Goal: Information Seeking & Learning: Find specific fact

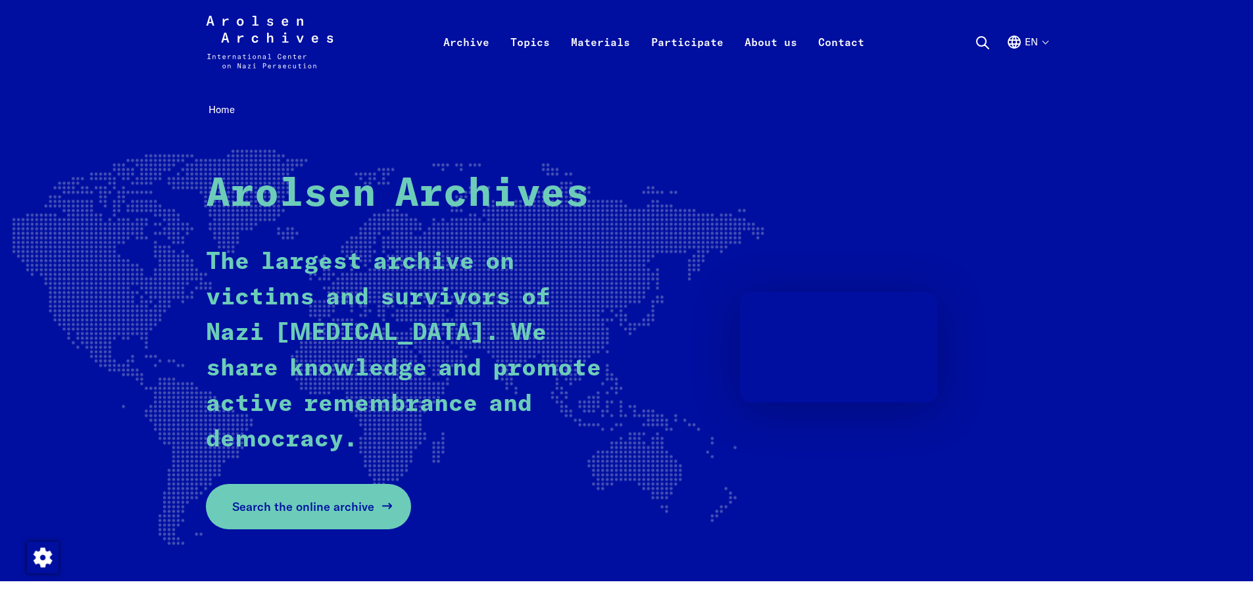
click at [339, 505] on span "Search the online archive" at bounding box center [303, 507] width 142 height 18
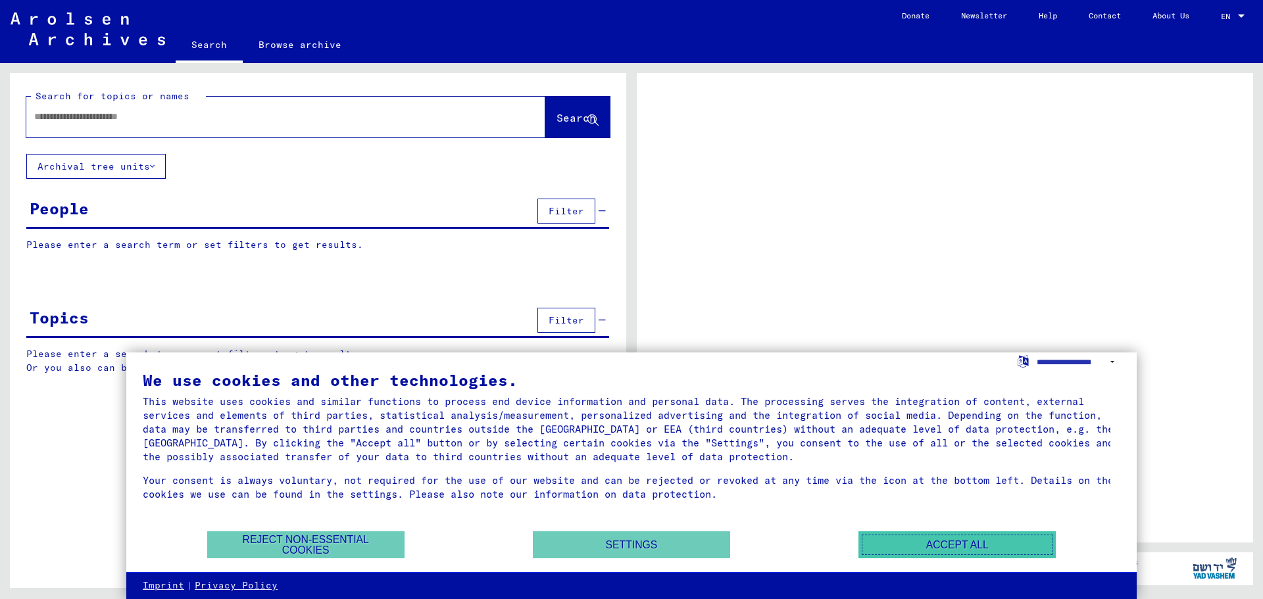
click at [949, 541] on button "Accept all" at bounding box center [956, 545] width 197 height 27
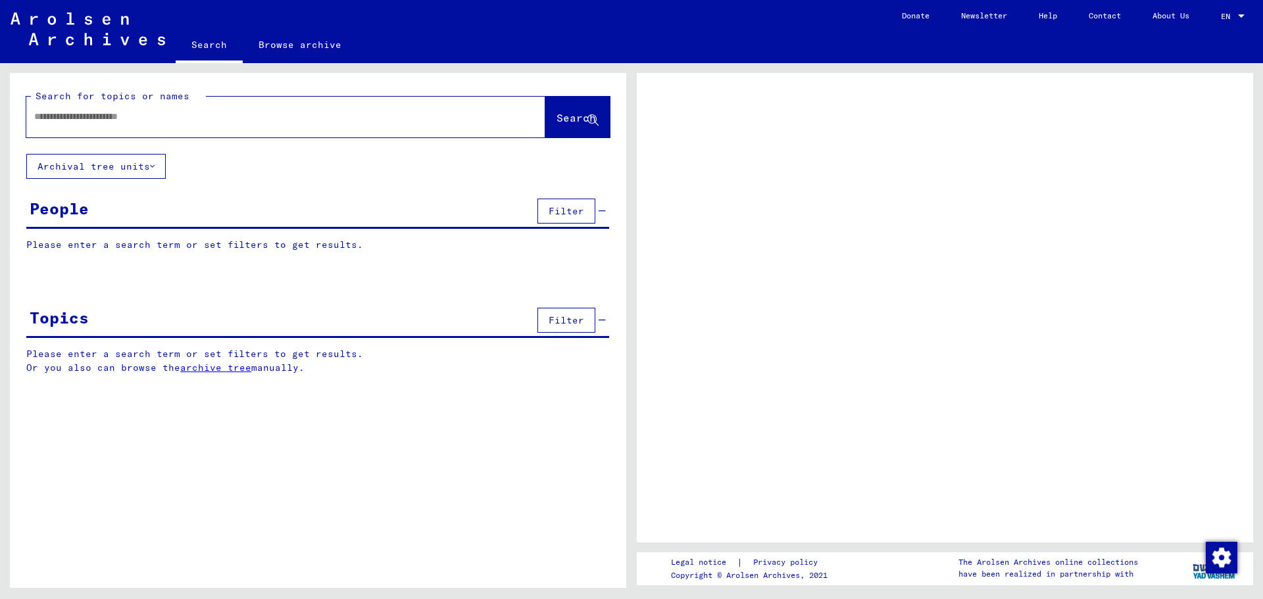
click at [242, 204] on div "People Filter" at bounding box center [317, 212] width 583 height 34
click at [258, 246] on p "Please enter a search term or set filters to get results." at bounding box center [317, 245] width 583 height 14
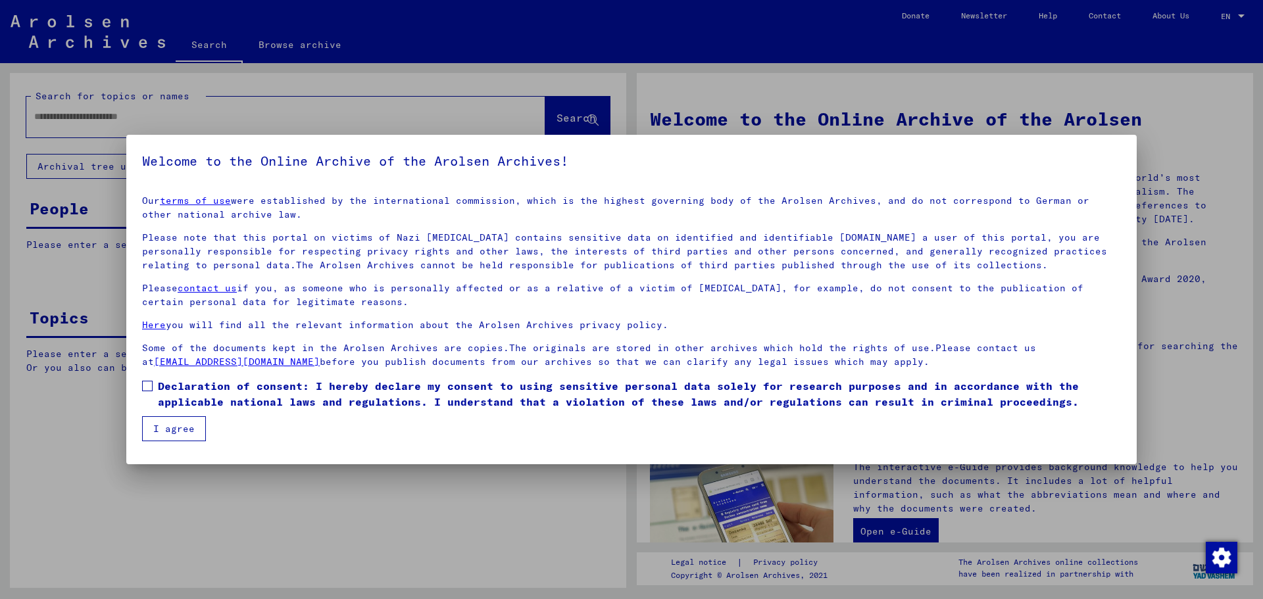
click at [148, 384] on span at bounding box center [147, 386] width 11 height 11
click at [166, 433] on button "I agree" at bounding box center [174, 428] width 64 height 25
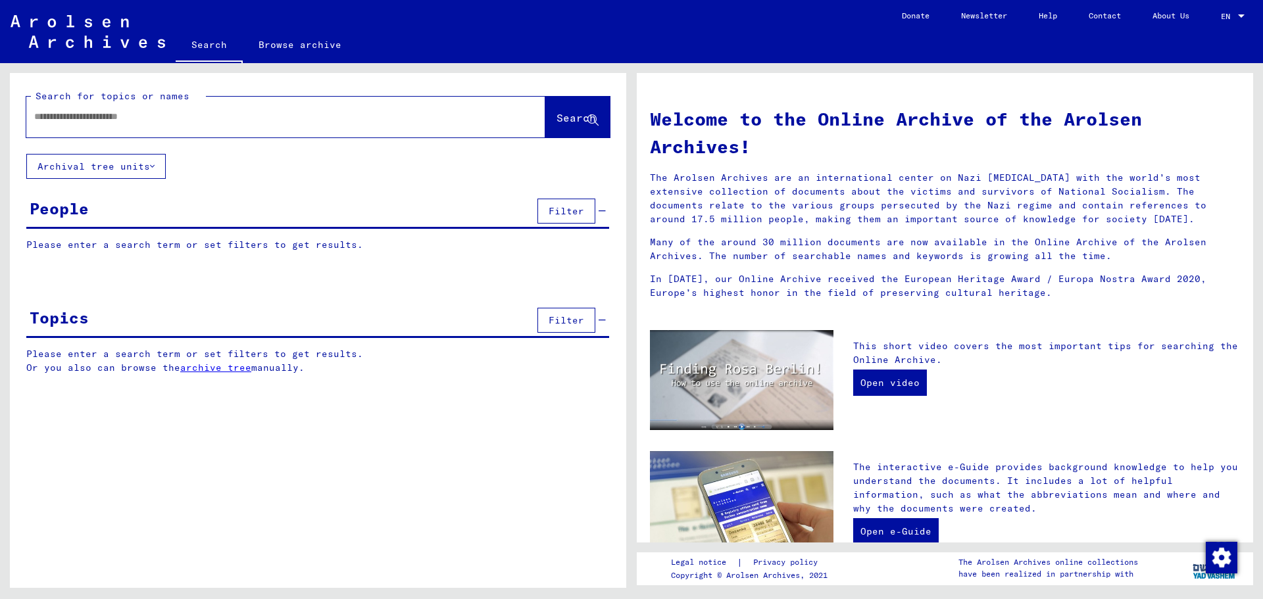
click at [133, 245] on p "Please enter a search term or set filters to get results." at bounding box center [317, 245] width 583 height 14
click at [209, 116] on input "text" at bounding box center [270, 117] width 472 height 14
paste input "*********"
type input "**********"
click at [567, 111] on span "Search" at bounding box center [576, 117] width 39 height 13
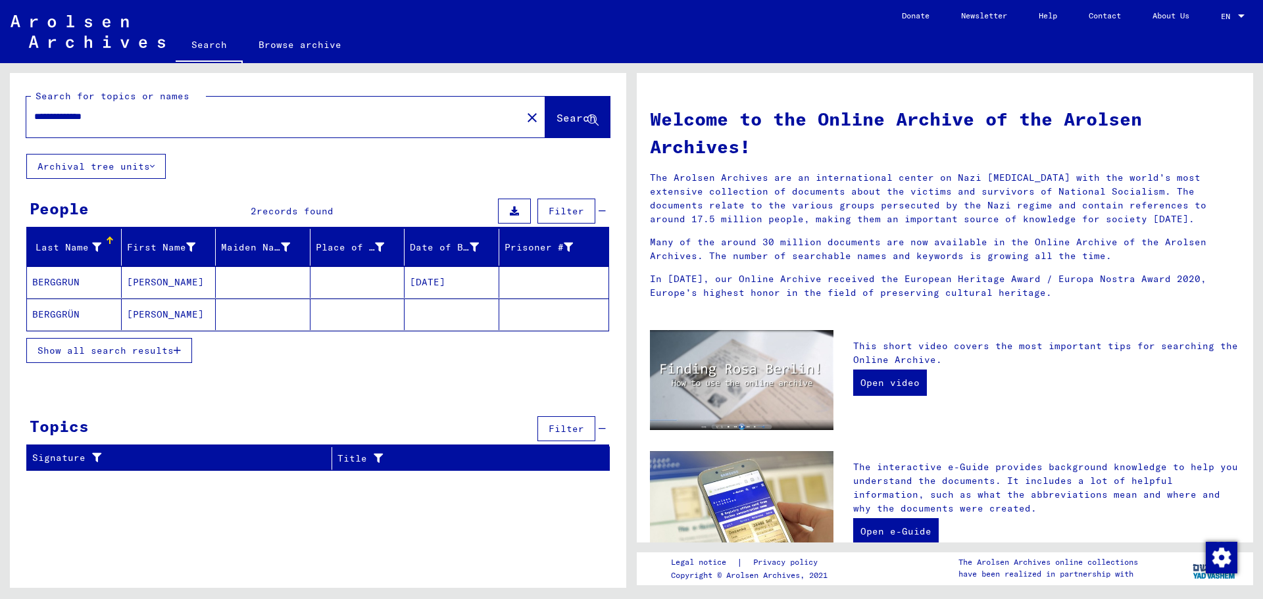
click at [49, 277] on mat-cell "BERGGRUN" at bounding box center [74, 282] width 95 height 32
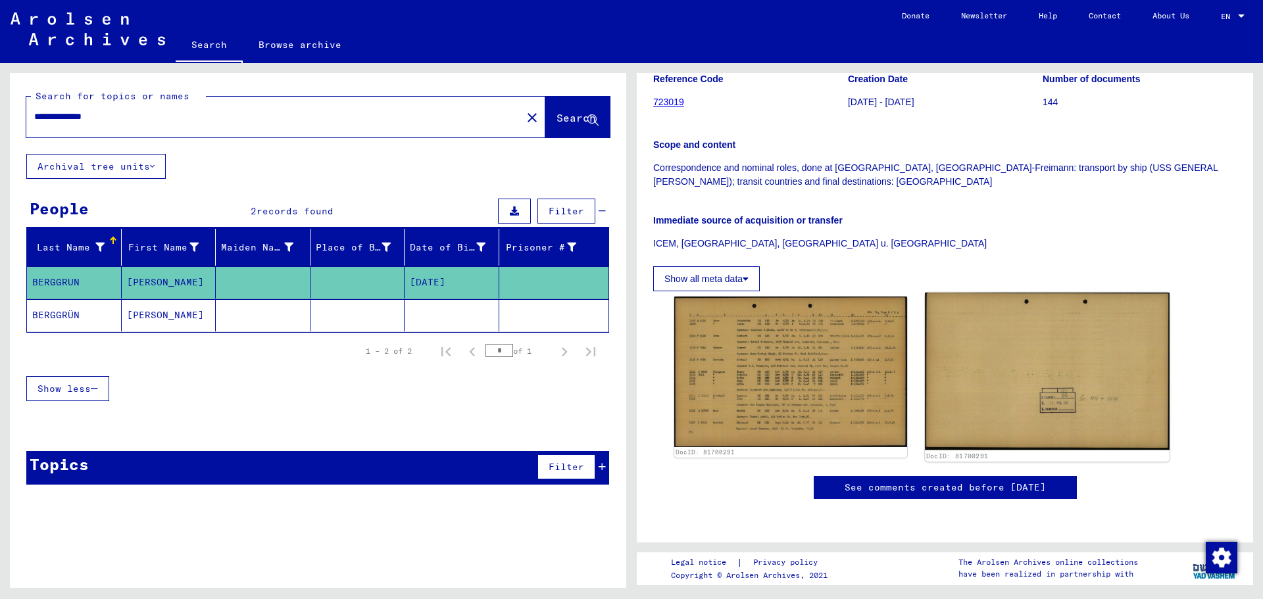
scroll to position [155, 0]
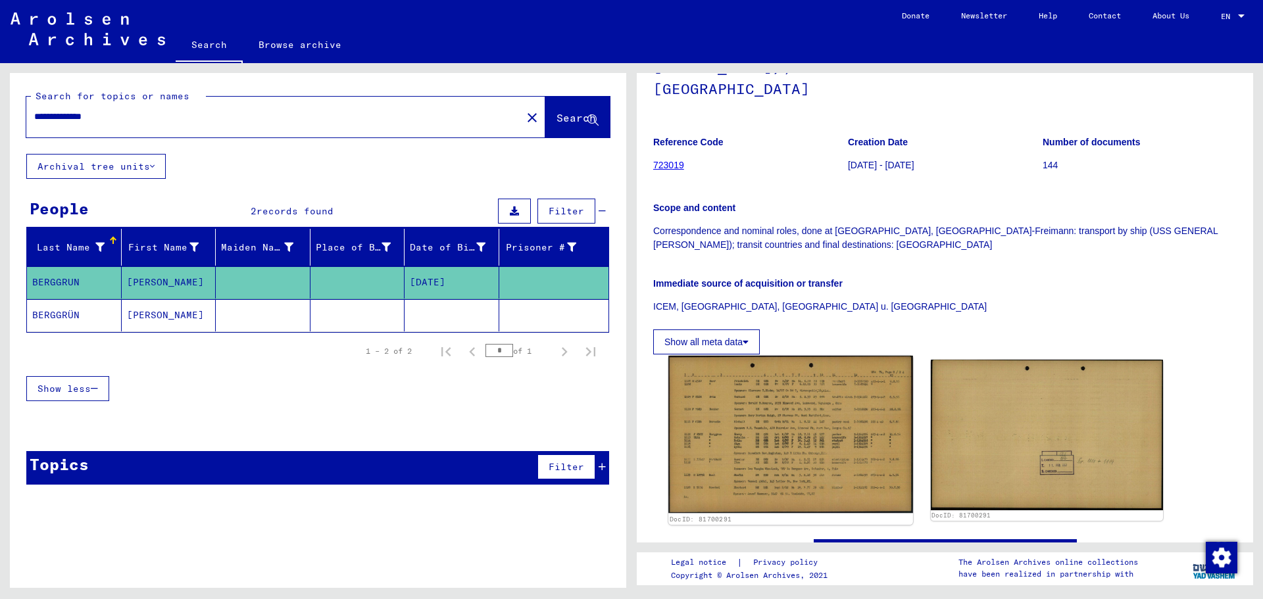
click at [794, 381] on img at bounding box center [790, 435] width 244 height 158
